Goal: Find specific page/section: Find specific page/section

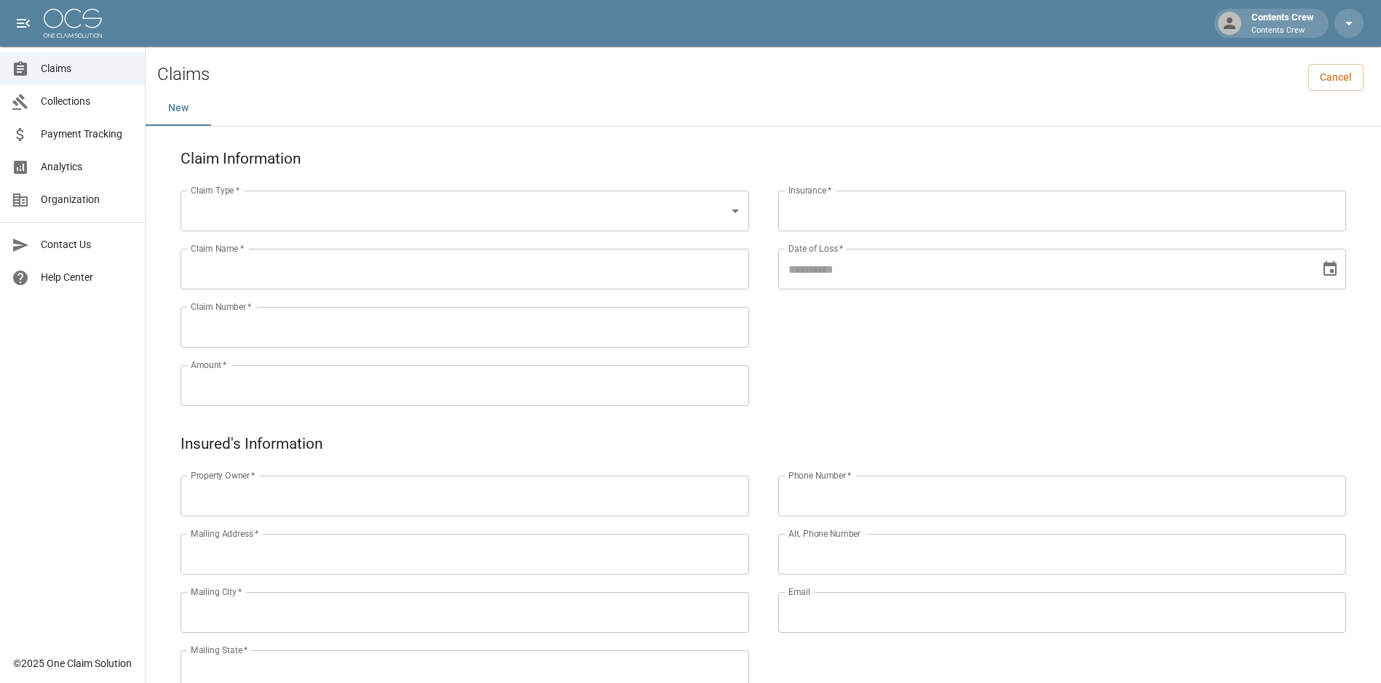
click at [79, 71] on span "Claims" at bounding box center [87, 68] width 92 height 15
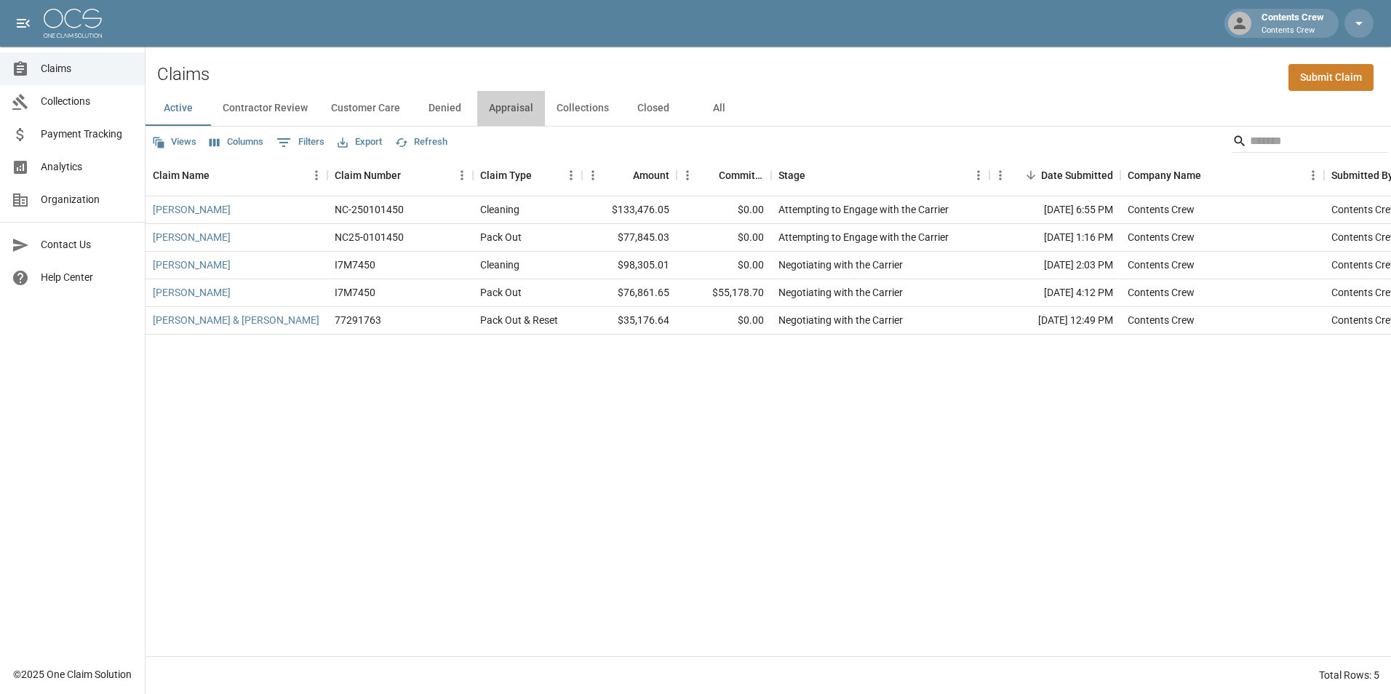
click at [509, 112] on button "Appraisal" at bounding box center [511, 108] width 68 height 35
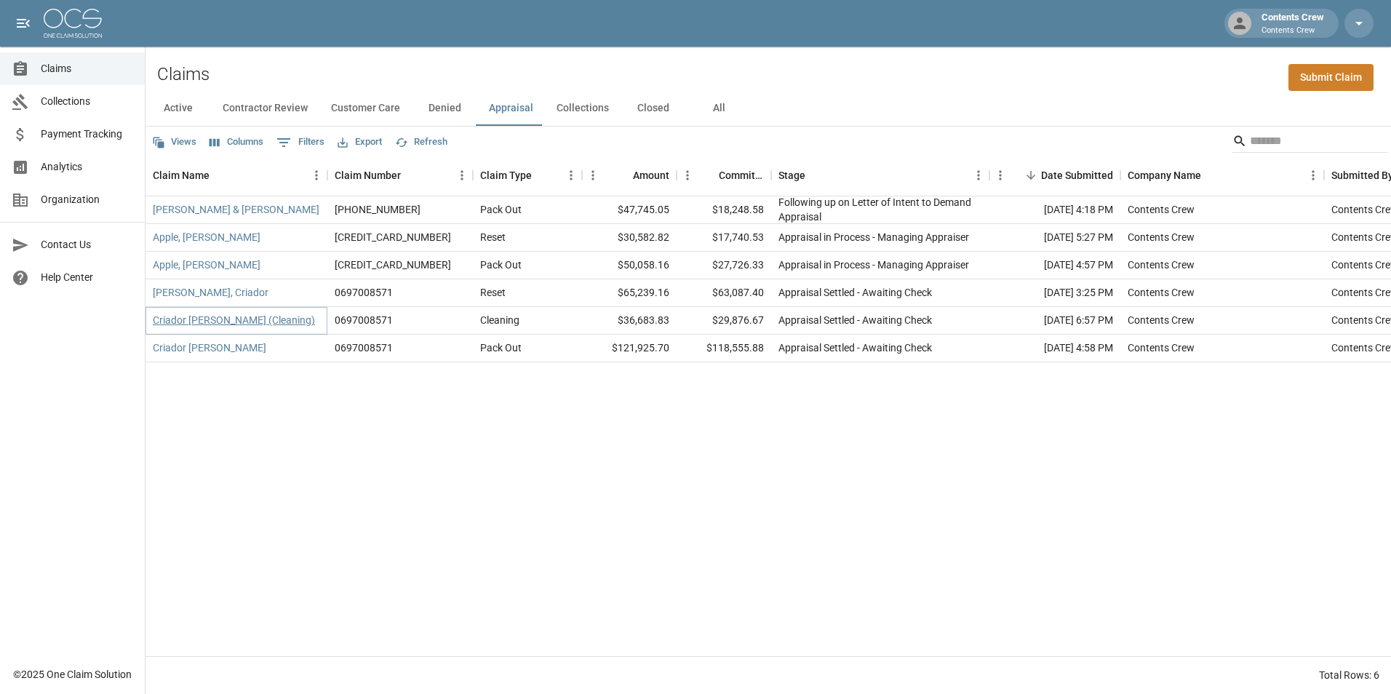
click at [221, 321] on link "Criador [PERSON_NAME] (Cleaning)" at bounding box center [234, 320] width 162 height 15
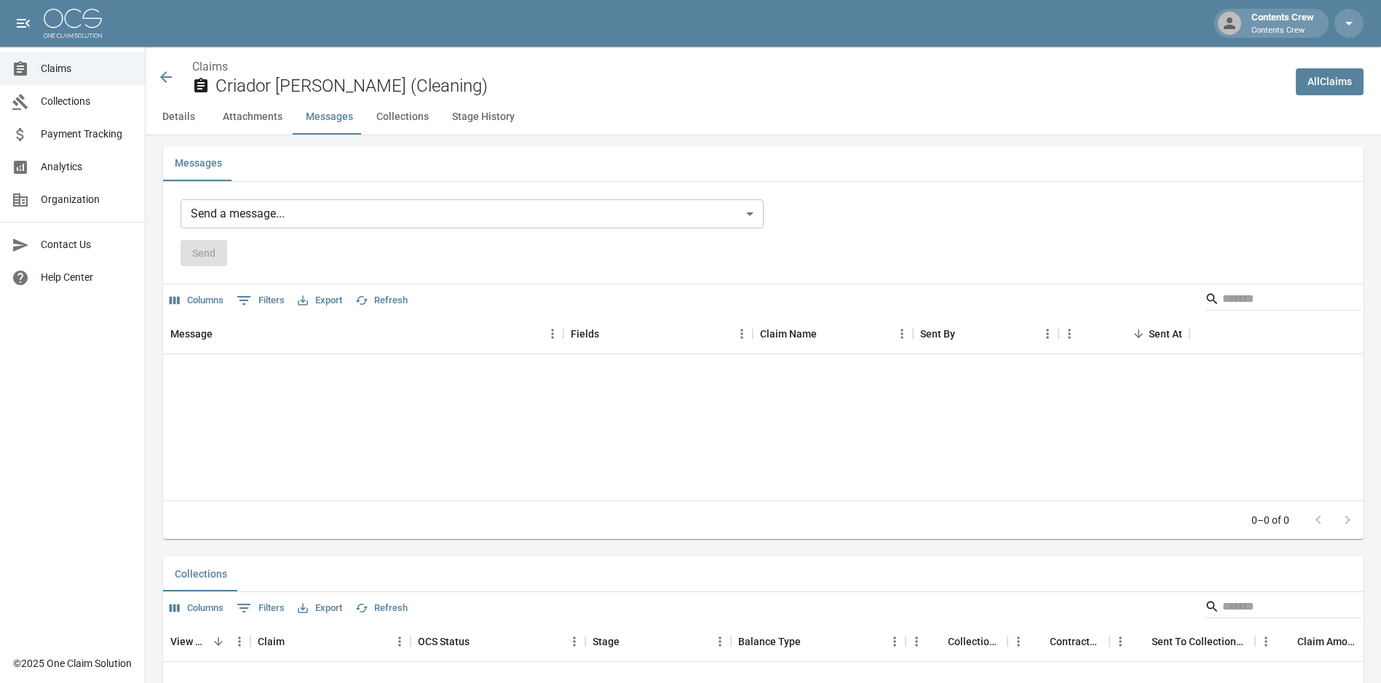
scroll to position [826, 0]
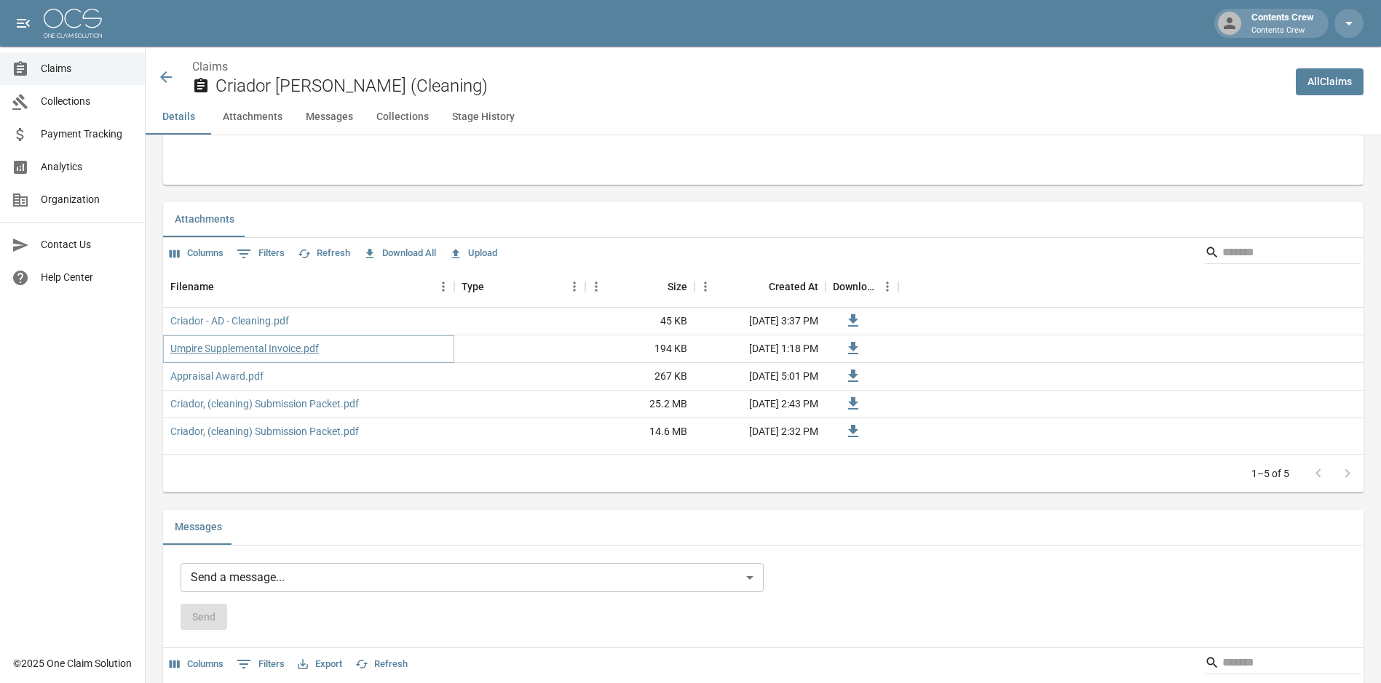
click at [269, 349] on link "Umpire Supplemental Invoice.pdf" at bounding box center [244, 348] width 148 height 15
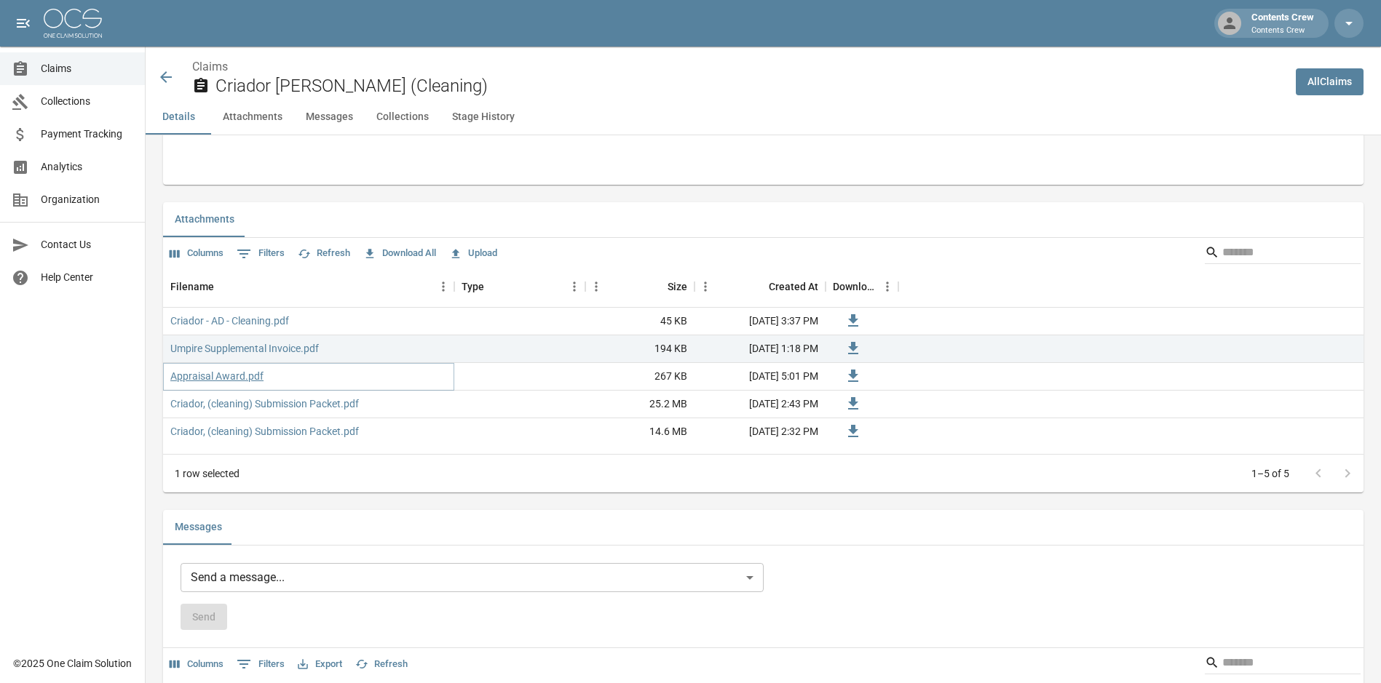
click at [204, 373] on link "Appraisal Award.pdf" at bounding box center [216, 376] width 93 height 15
